Goal: Task Accomplishment & Management: Complete application form

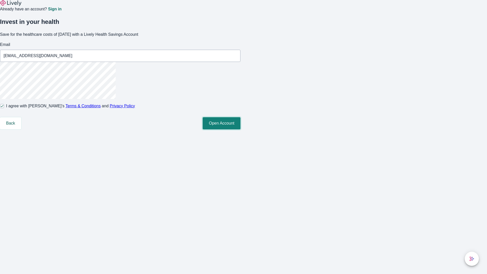
click at [240, 129] on button "Open Account" at bounding box center [221, 123] width 38 height 12
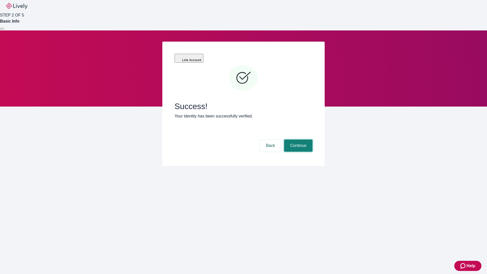
click at [297, 139] on button "Continue" at bounding box center [298, 145] width 28 height 12
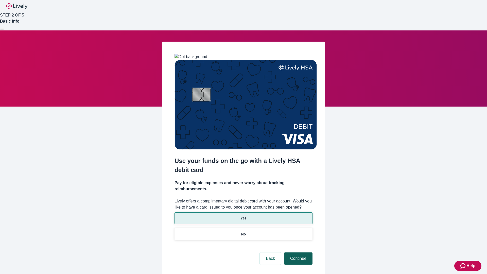
click at [243, 215] on p "Yes" at bounding box center [243, 217] width 6 height 5
click at [297, 252] on button "Continue" at bounding box center [298, 258] width 28 height 12
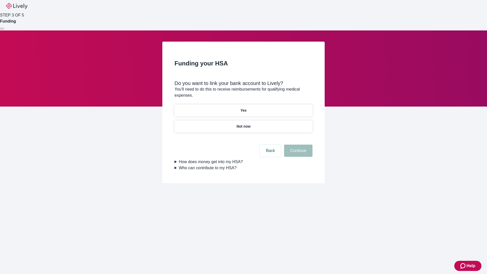
click at [243, 108] on p "Yes" at bounding box center [243, 110] width 6 height 5
click at [297, 144] on button "Continue" at bounding box center [298, 150] width 28 height 12
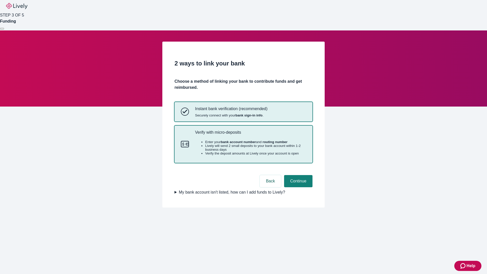
click at [250, 135] on p "Verify with micro-deposits" at bounding box center [250, 132] width 111 height 5
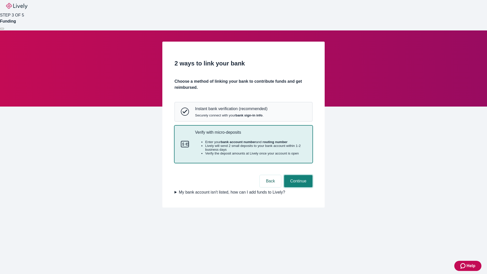
click at [297, 187] on button "Continue" at bounding box center [298, 181] width 28 height 12
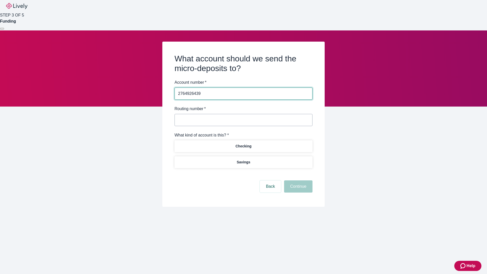
type input "2764926439"
type input "122000661"
